Goal: Check status: Check status

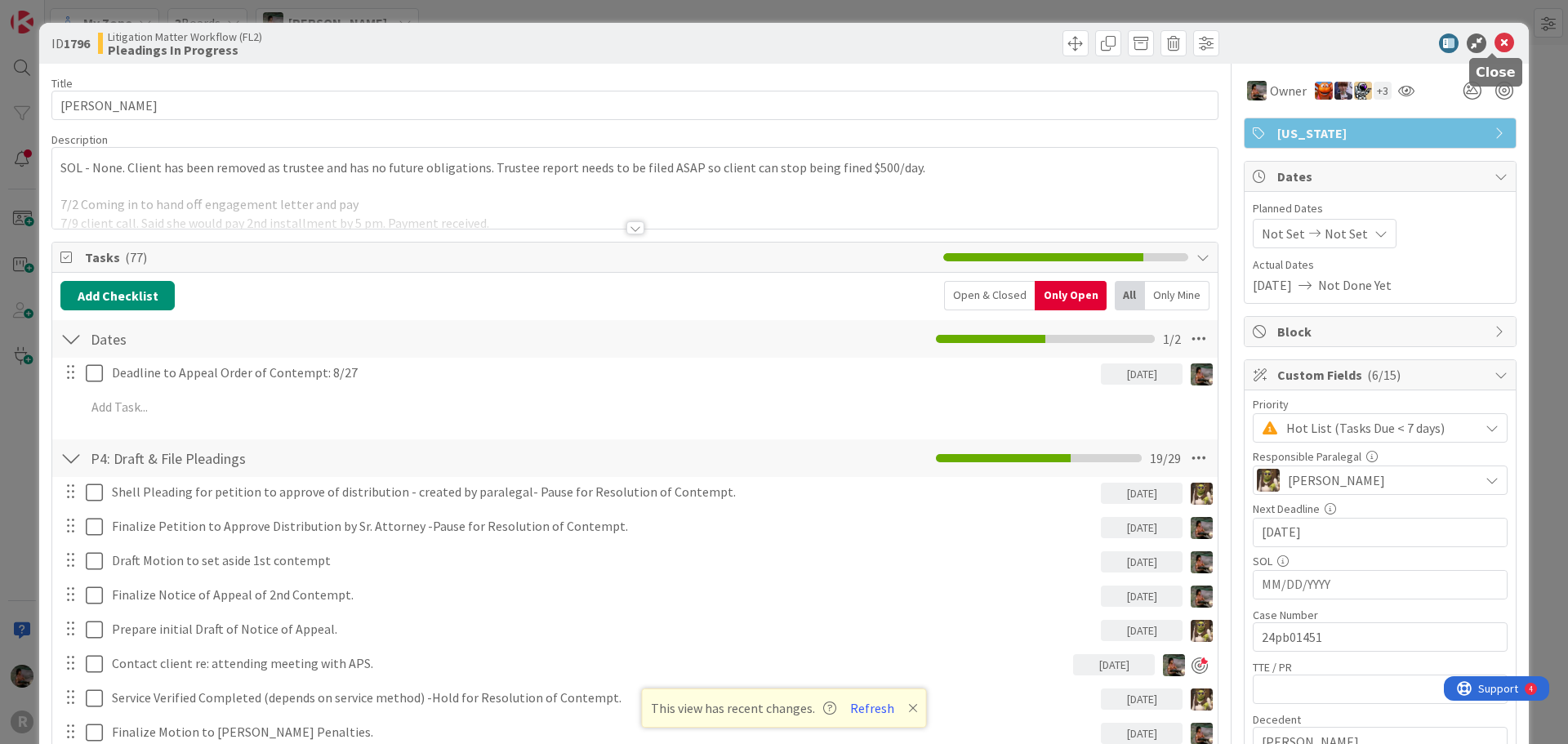
click at [1494, 43] on icon at bounding box center [1503, 43] width 19 height 19
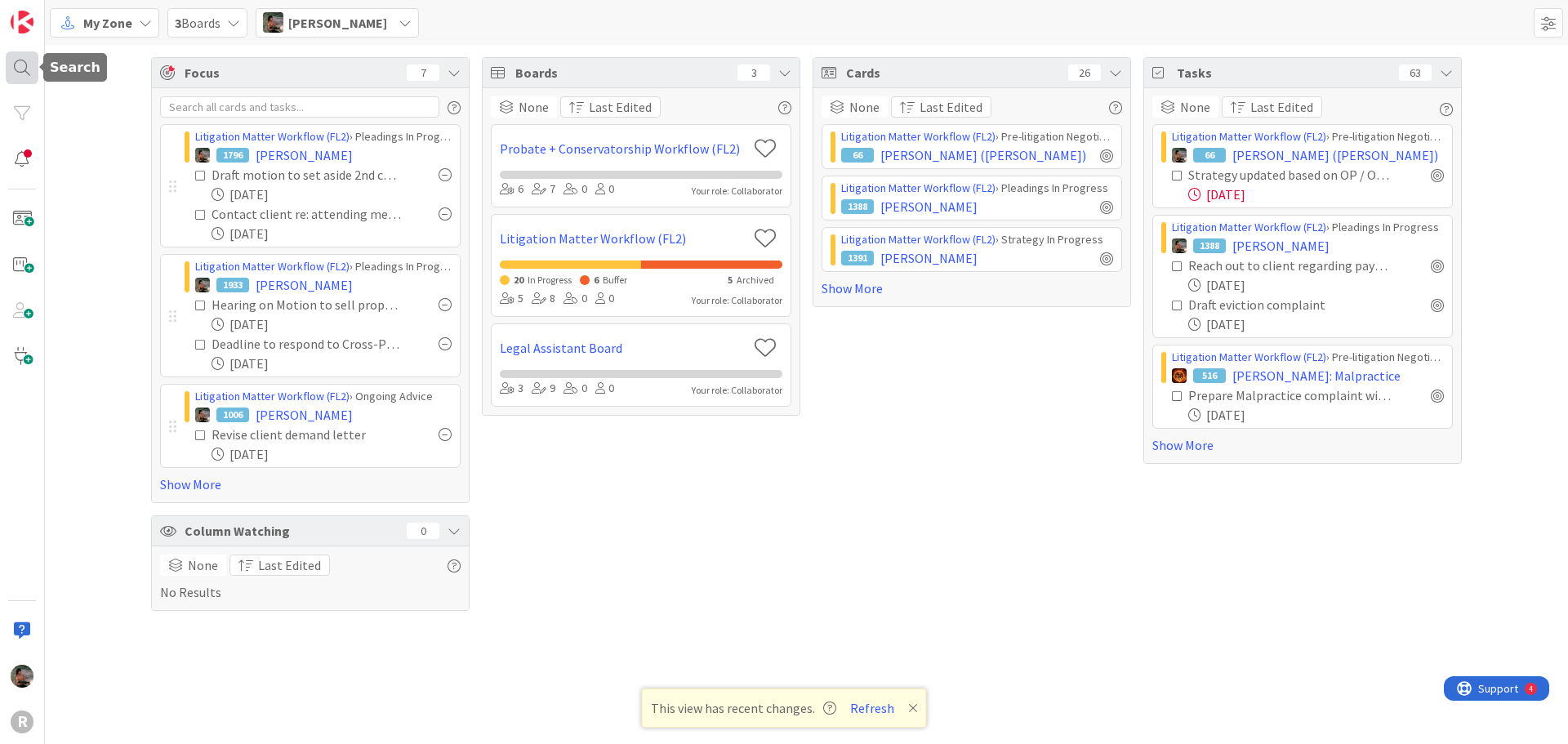
click at [33, 72] on div at bounding box center [22, 67] width 33 height 33
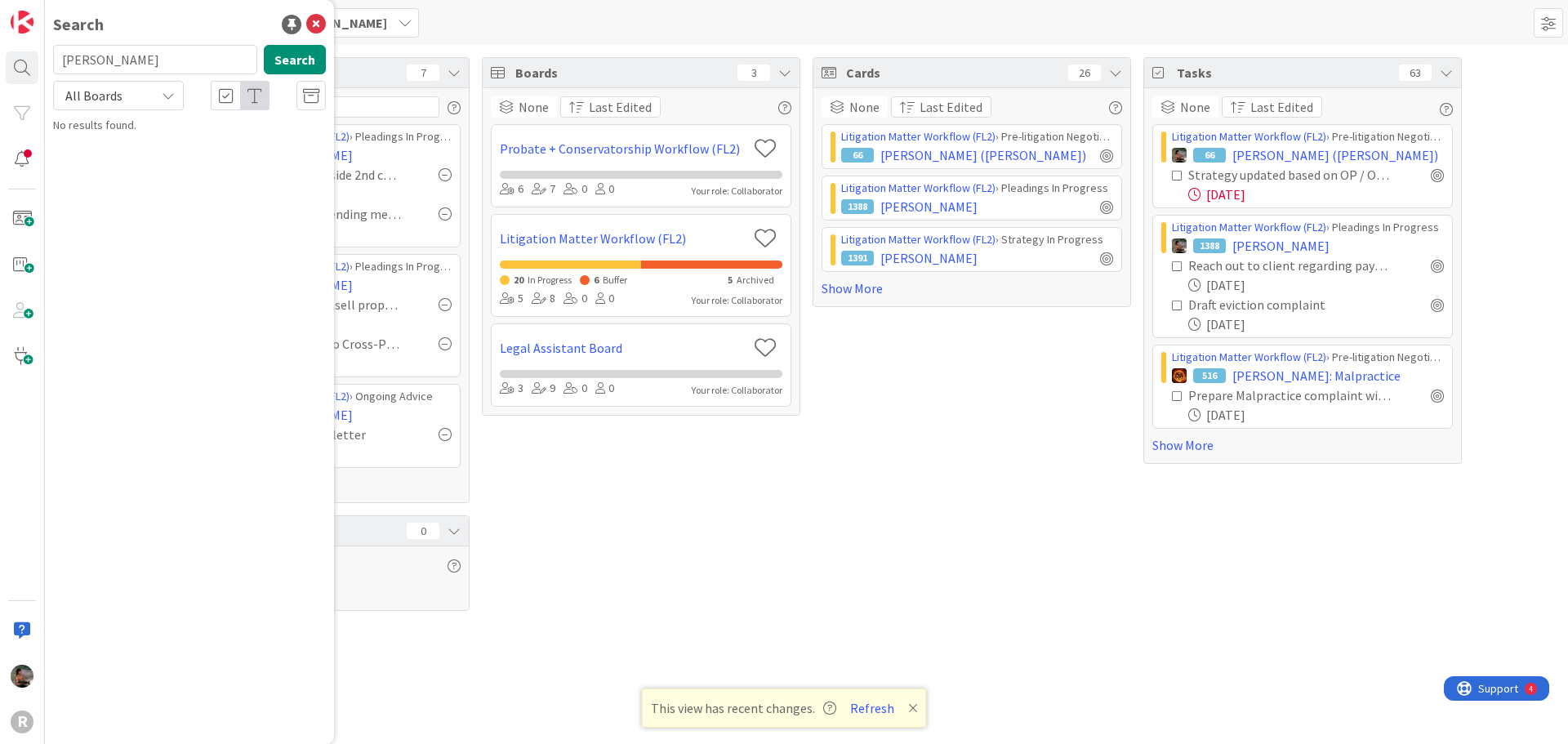
type input "asbridge"
click at [241, 150] on p "ASBRIDGE , Chris" at bounding box center [201, 144] width 250 height 17
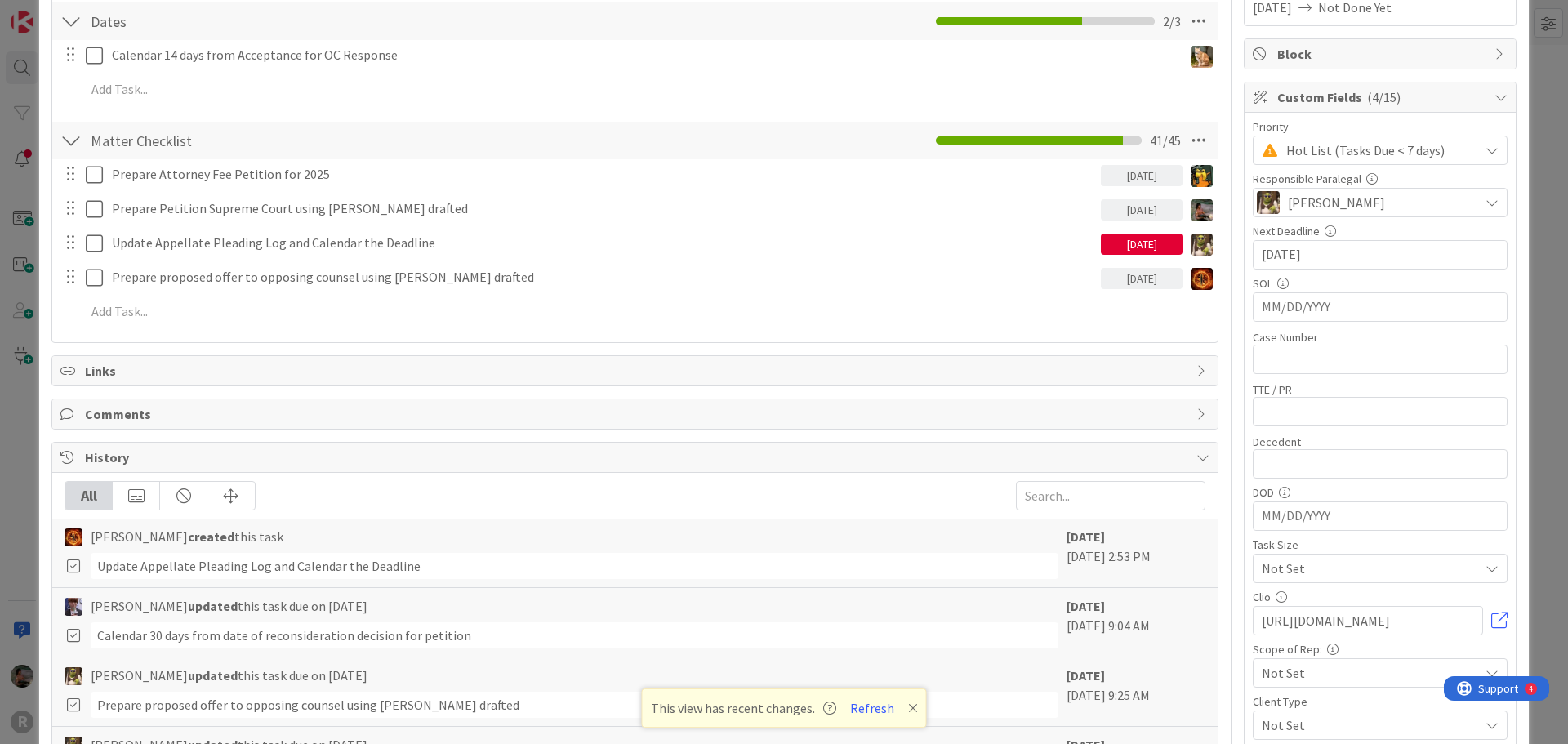
scroll to position [114, 0]
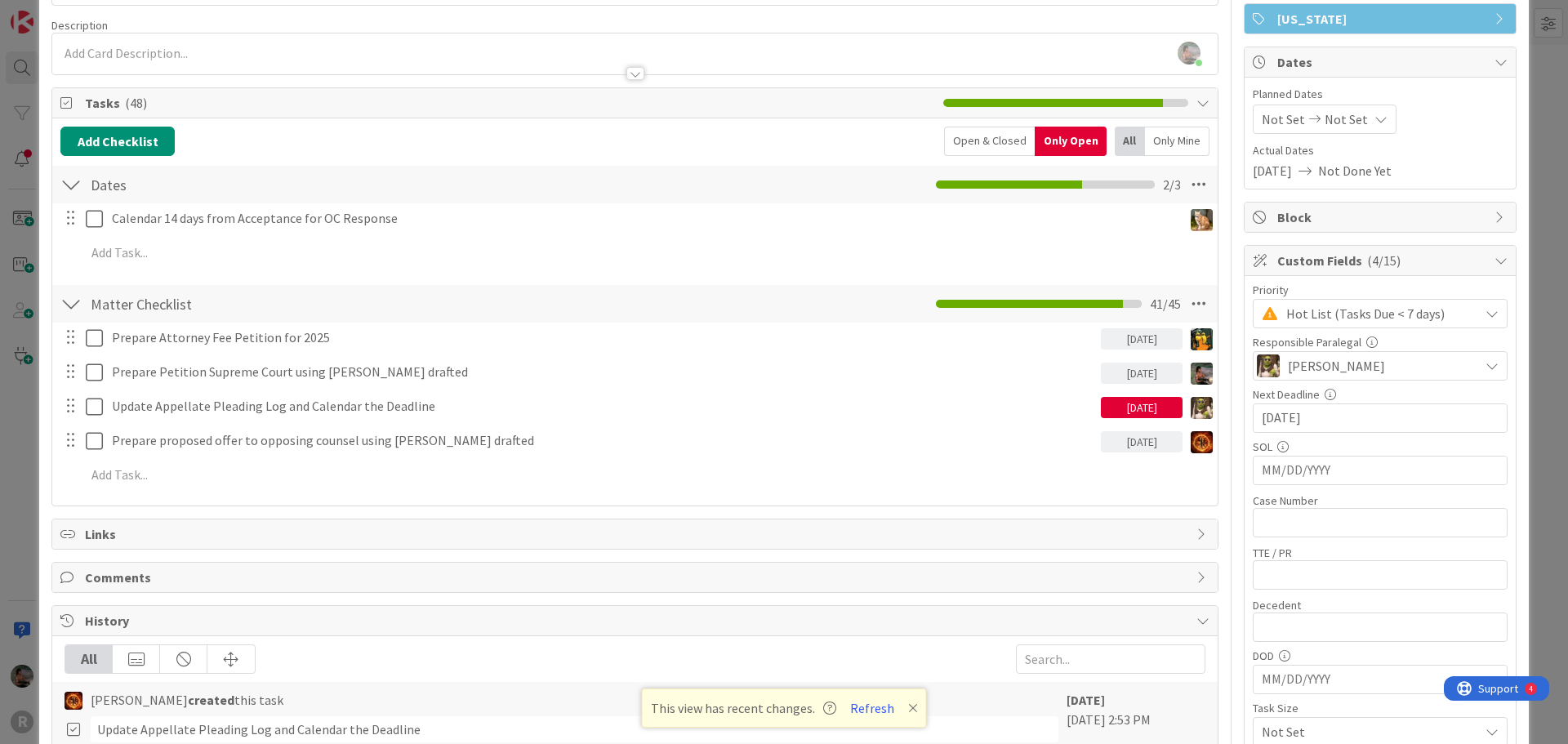
click at [1341, 418] on input "08/04/2025" at bounding box center [1380, 418] width 237 height 27
click at [1470, 451] on div "Move forward to switch to the next month." at bounding box center [1479, 460] width 32 height 27
click at [1336, 545] on td "9" at bounding box center [1352, 550] width 32 height 31
type input "[DATE]"
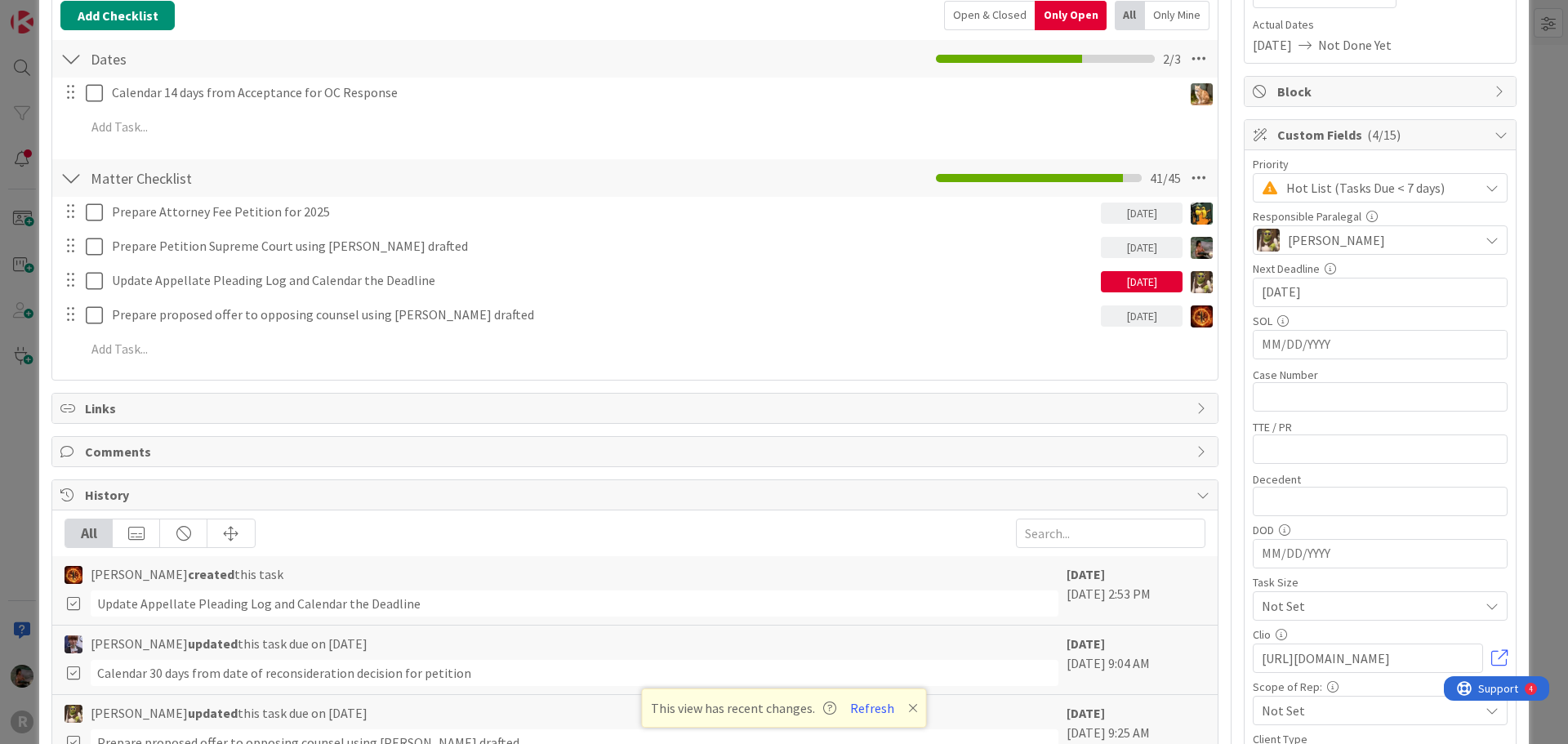
scroll to position [245, 0]
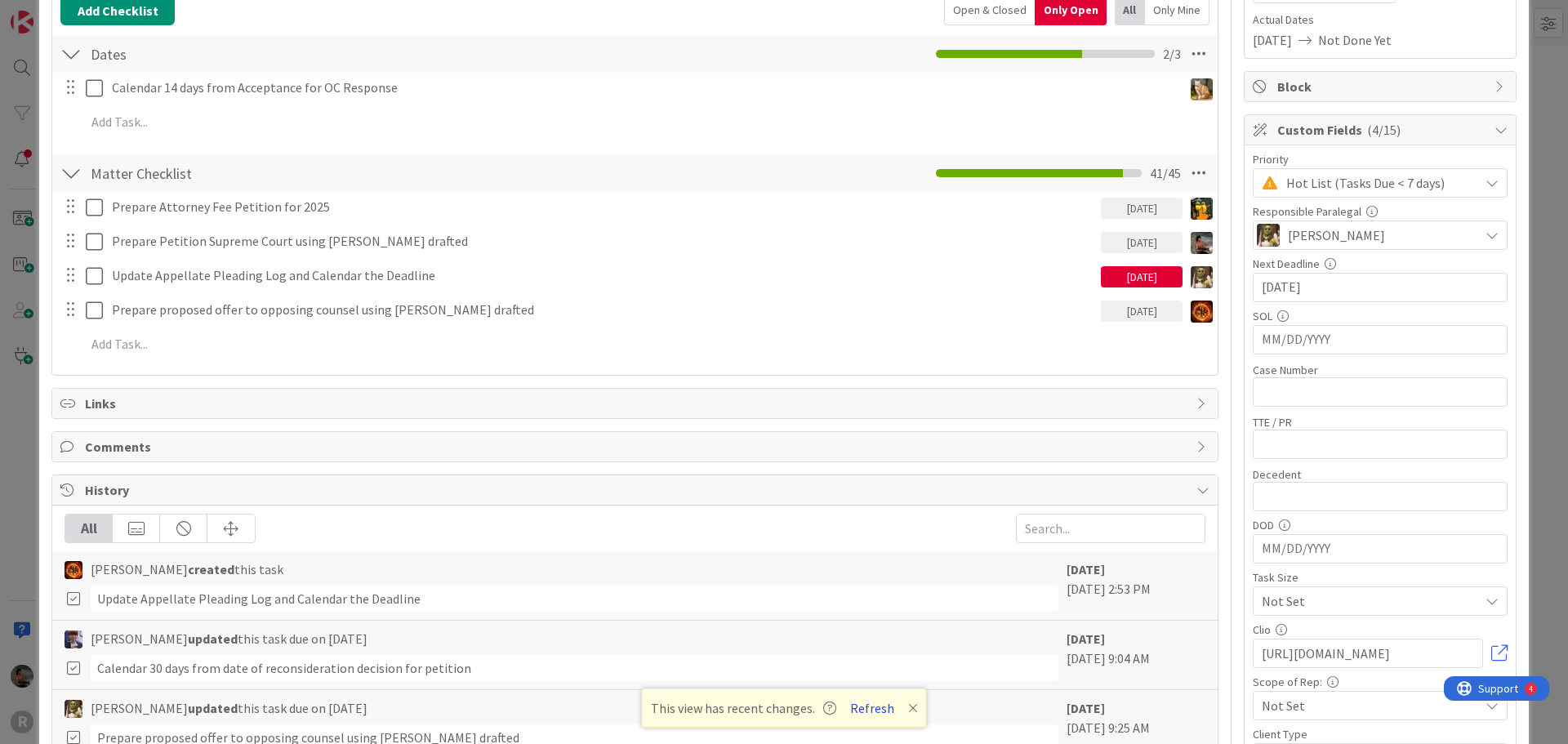
click at [881, 714] on button "Refresh" at bounding box center [872, 708] width 56 height 21
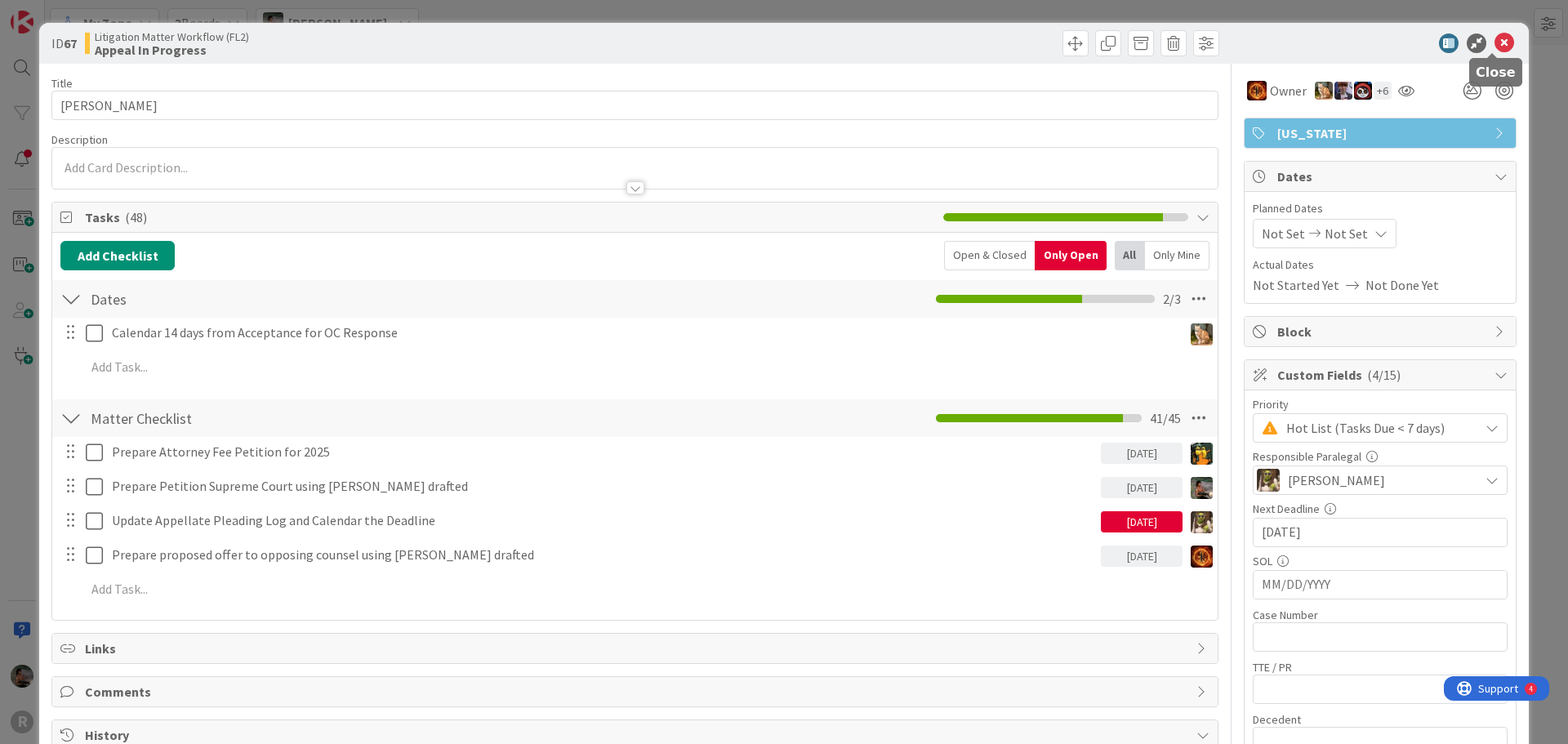
click at [1494, 47] on icon at bounding box center [1503, 43] width 19 height 19
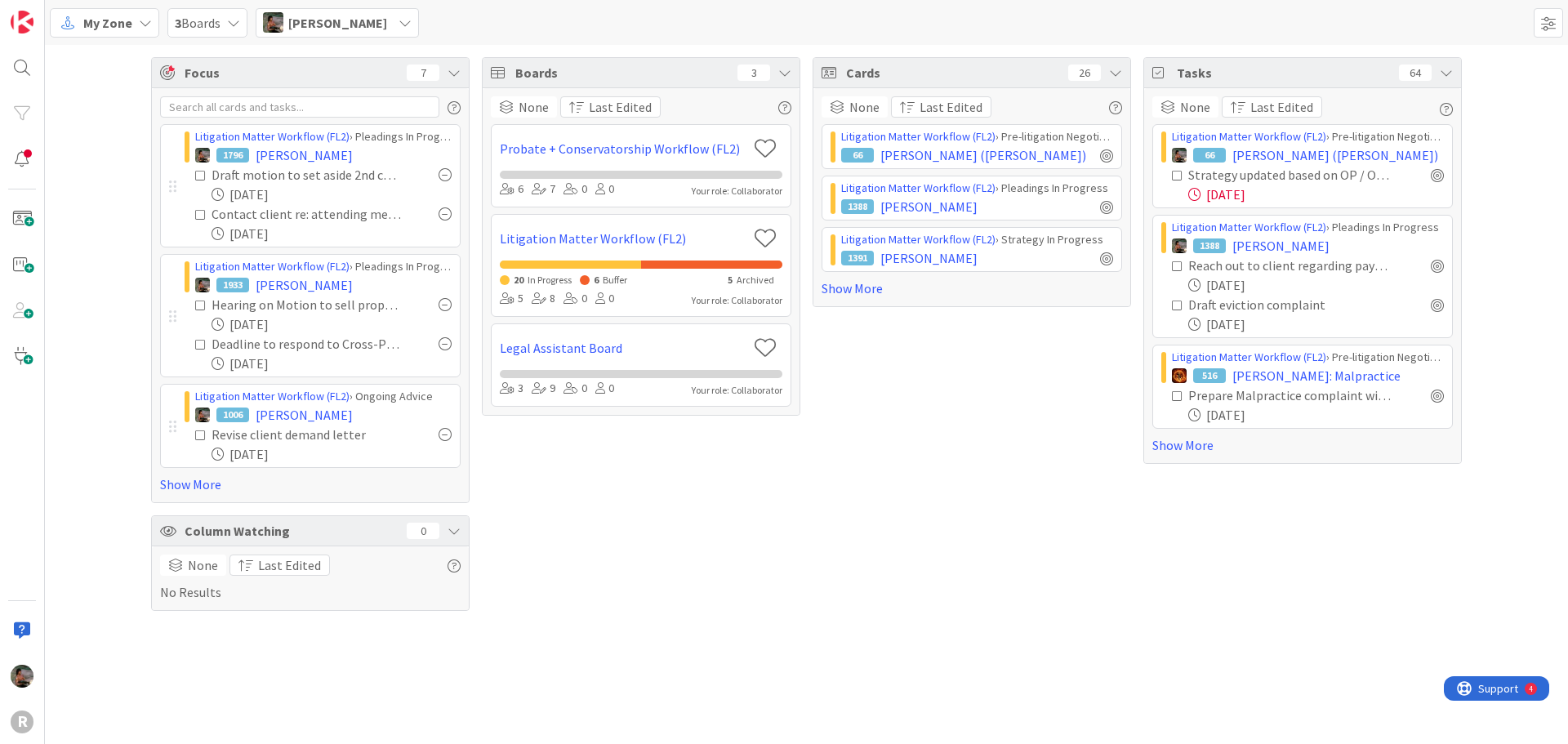
click at [201, 346] on icon at bounding box center [201, 345] width 12 height 12
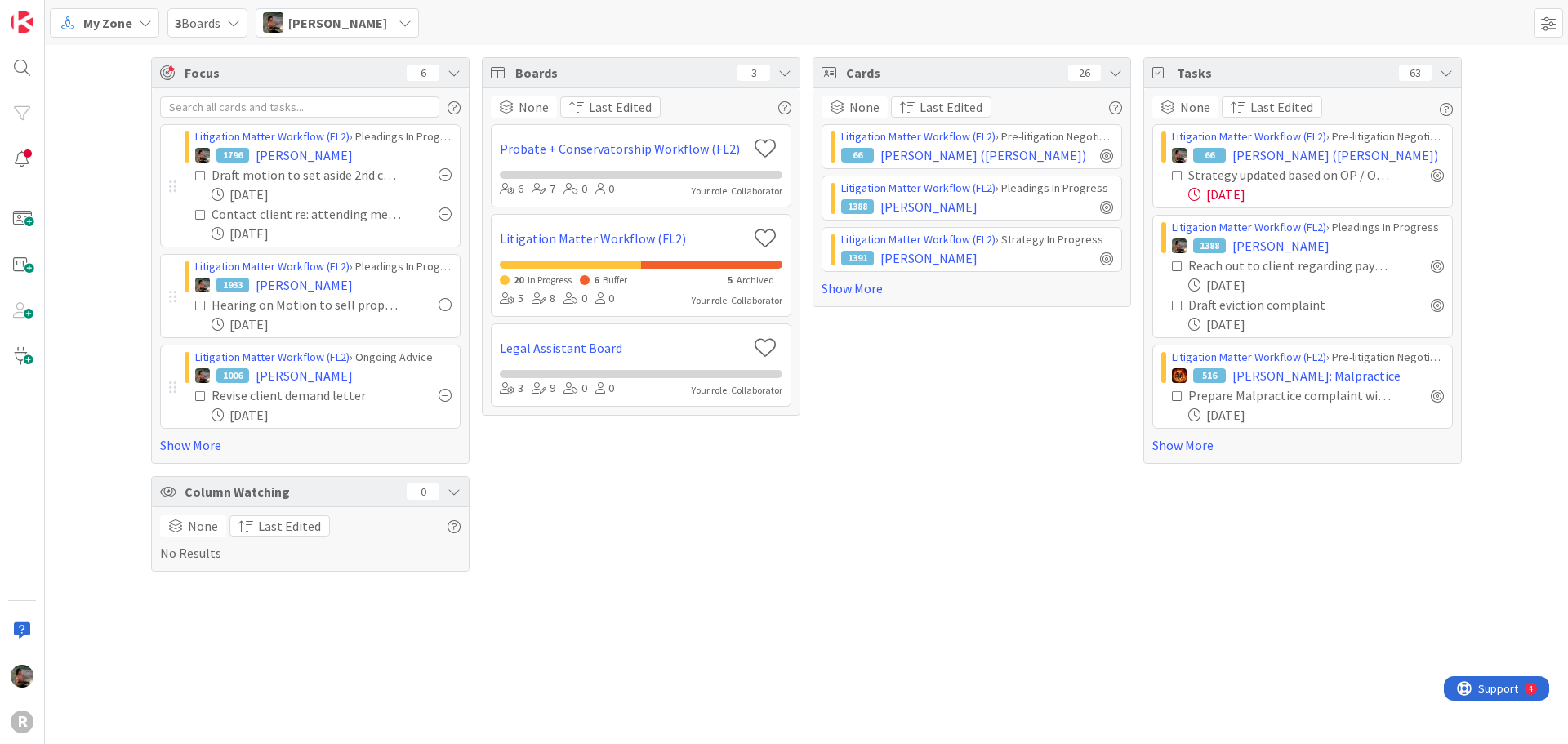
click at [198, 306] on icon at bounding box center [201, 305] width 12 height 12
